Goal: Task Accomplishment & Management: Use online tool/utility

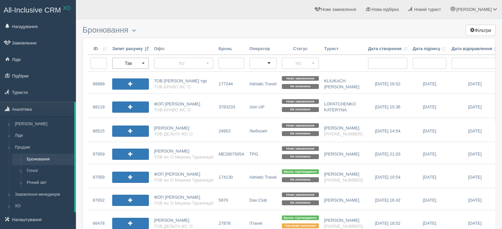
click at [138, 58] on button "Так" at bounding box center [130, 63] width 37 height 11
click at [129, 74] on link "Усі" at bounding box center [130, 75] width 36 height 11
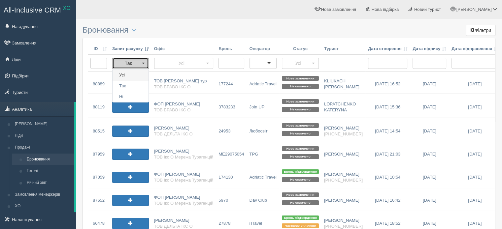
select select
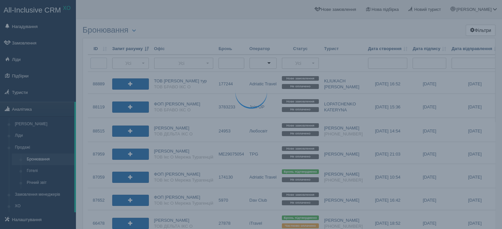
paste input "70225"
type input "70225"
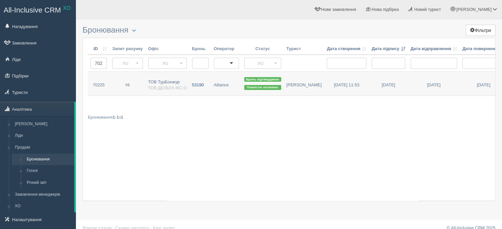
click at [200, 88] on link "53190" at bounding box center [200, 84] width 22 height 24
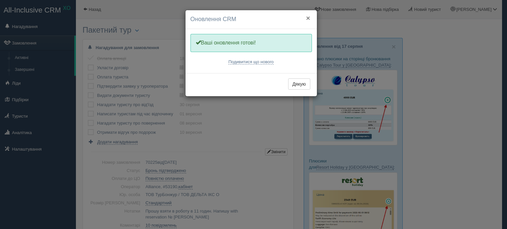
click at [307, 18] on button "×" at bounding box center [308, 18] width 4 height 7
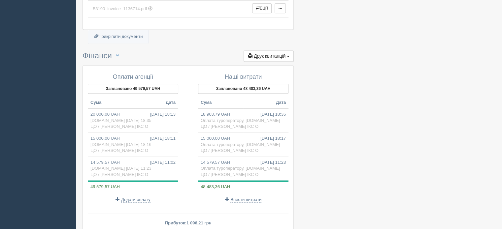
scroll to position [920, 0]
click at [280, 51] on button "Друк квитанцій Друк" at bounding box center [268, 56] width 50 height 11
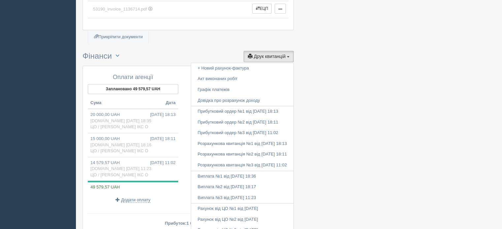
scroll to position [968, 0]
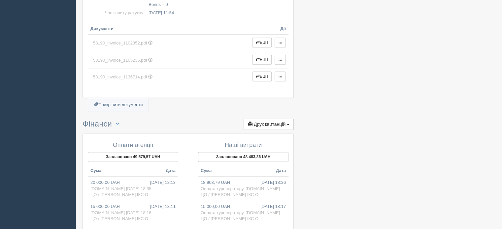
scroll to position [843, 0]
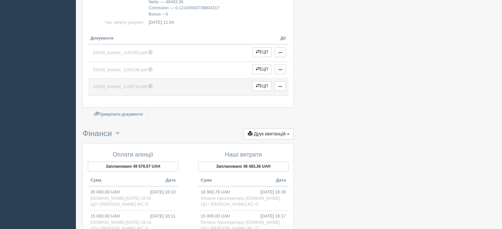
click at [180, 82] on link "53190_invoice_1136714.pdf" at bounding box center [168, 87] width 156 height 12
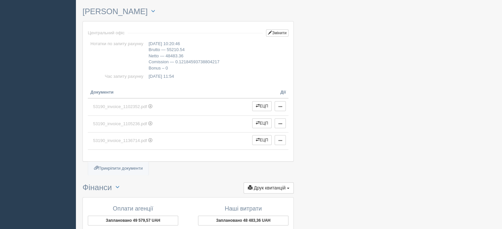
scroll to position [789, 0]
